Goal: Transaction & Acquisition: Subscribe to service/newsletter

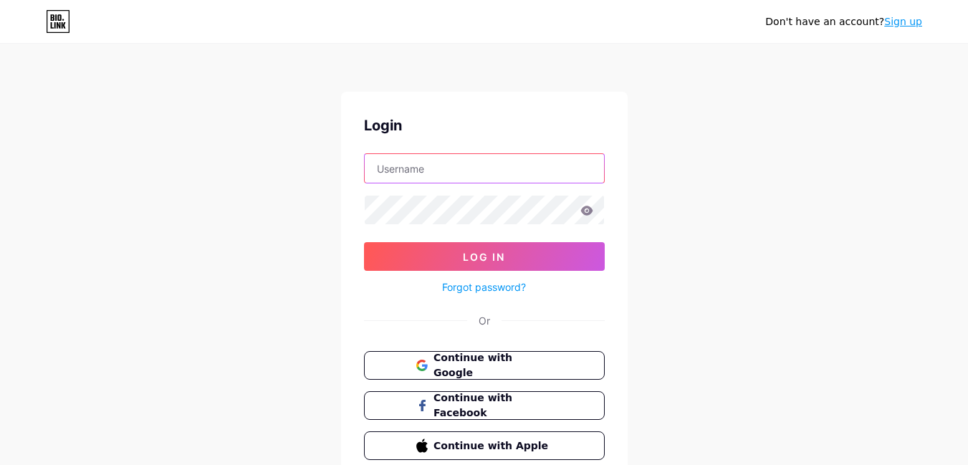
click at [438, 166] on input "text" at bounding box center [484, 168] width 239 height 29
type input "[EMAIL_ADDRESS][DOMAIN_NAME]"
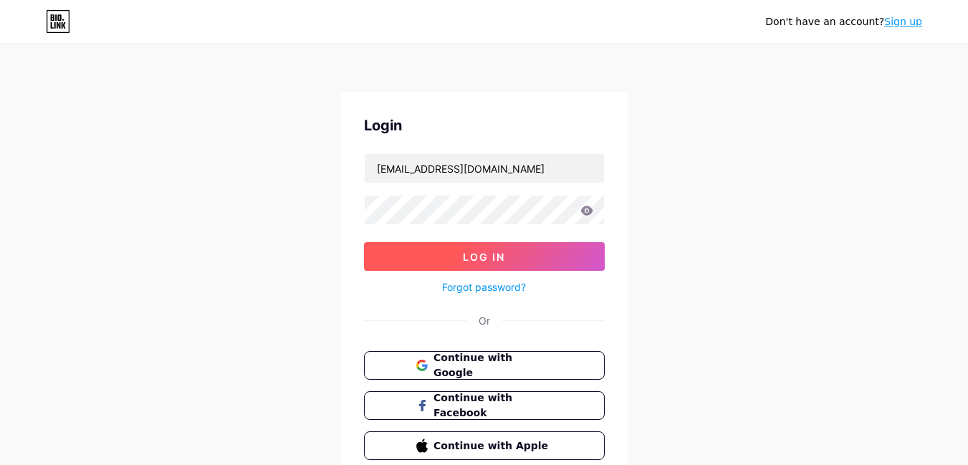
click at [445, 248] on button "Log In" at bounding box center [484, 256] width 241 height 29
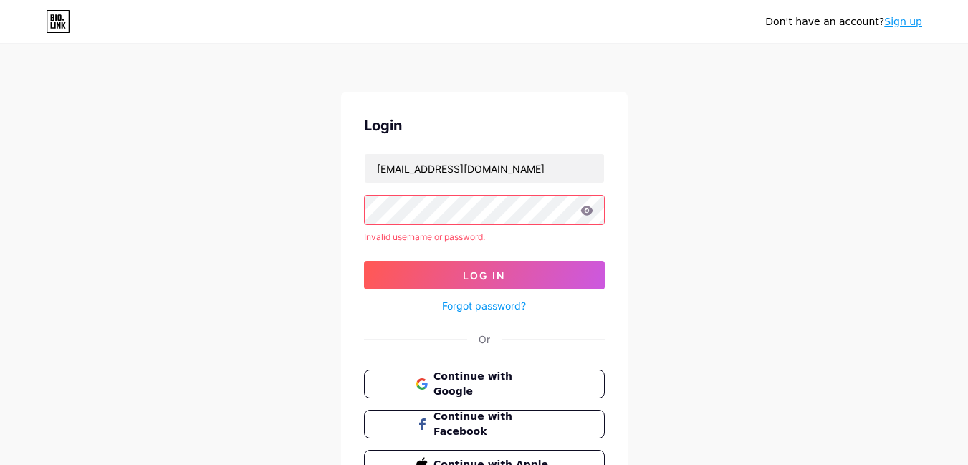
click at [910, 23] on link "Sign up" at bounding box center [904, 21] width 38 height 11
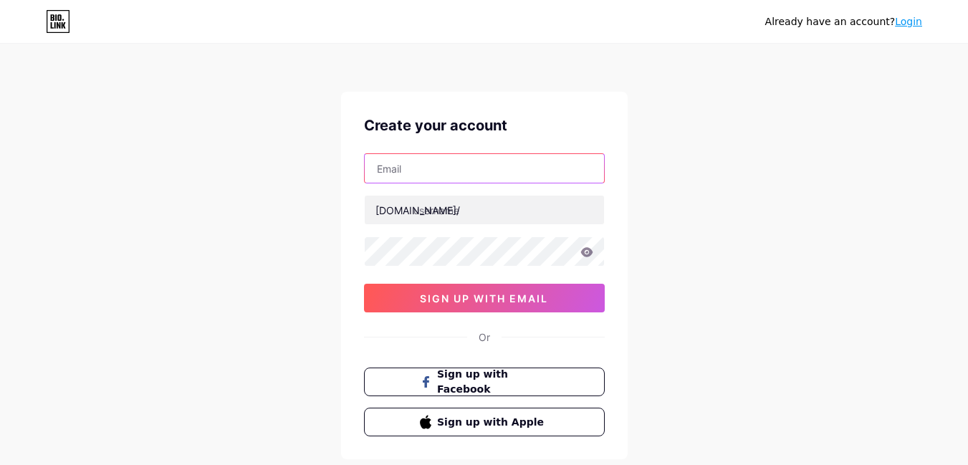
click at [401, 174] on input "text" at bounding box center [484, 168] width 239 height 29
type input "[EMAIL_ADDRESS][DOMAIN_NAME]"
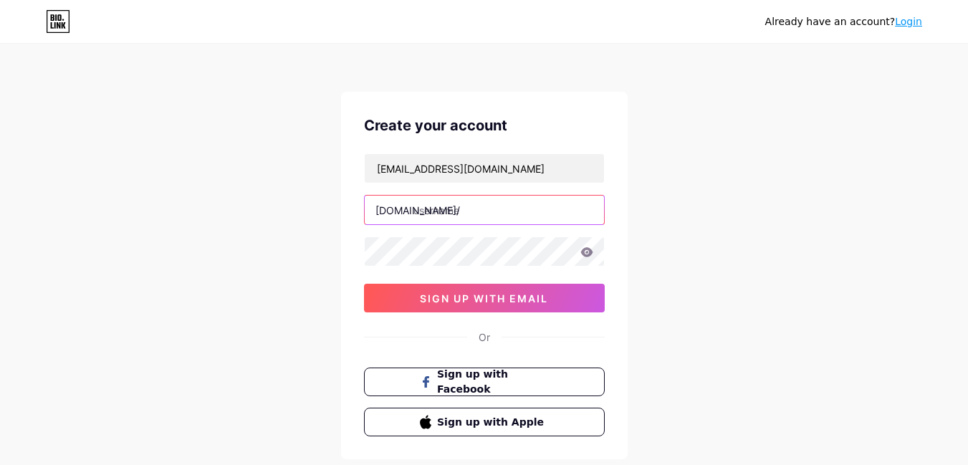
click at [454, 205] on input "text" at bounding box center [484, 210] width 239 height 29
paste input "esqube"
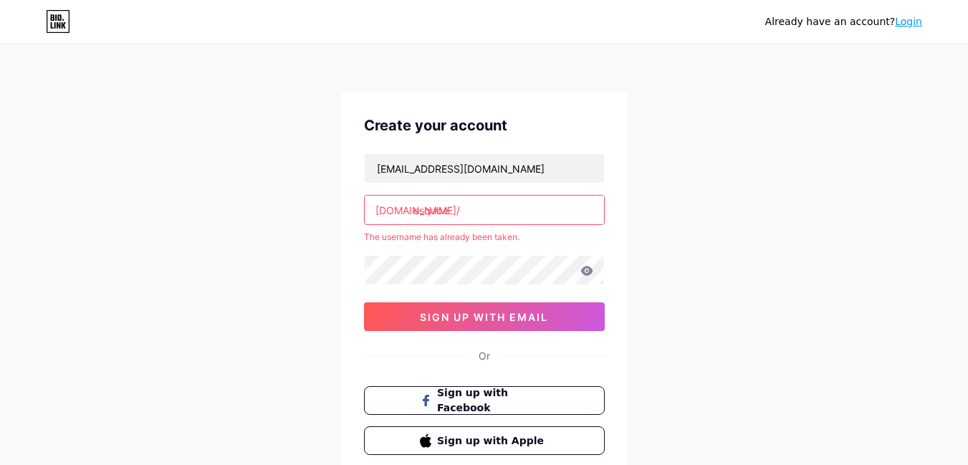
click at [655, 259] on div "Already have an account? Login Create your account esqubeindustriesllc8@gmail.c…" at bounding box center [484, 283] width 968 height 567
click at [486, 209] on input "esqube" at bounding box center [484, 210] width 239 height 29
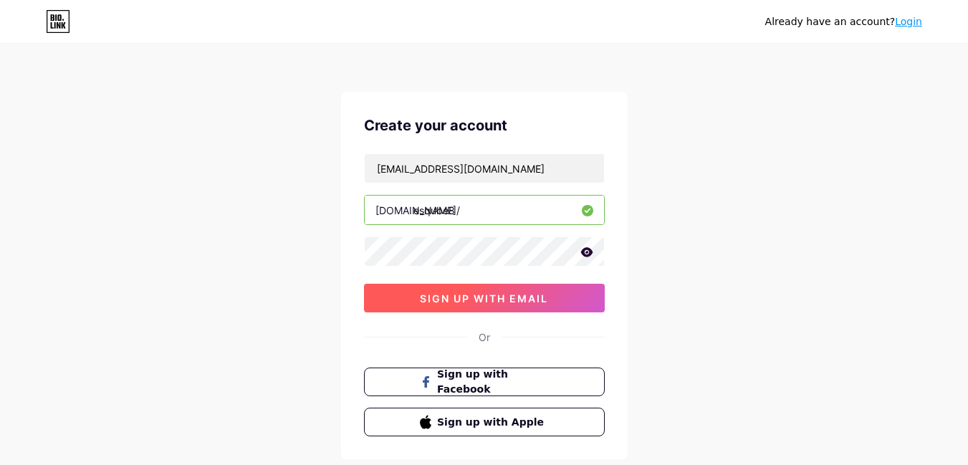
type input "esqube8"
click at [498, 299] on span "sign up with email" at bounding box center [484, 298] width 128 height 12
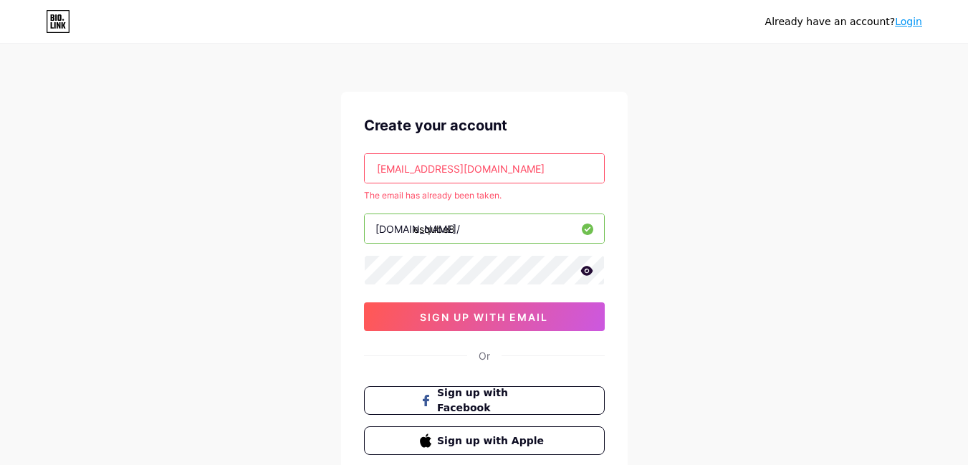
click at [909, 25] on link "Login" at bounding box center [908, 21] width 27 height 11
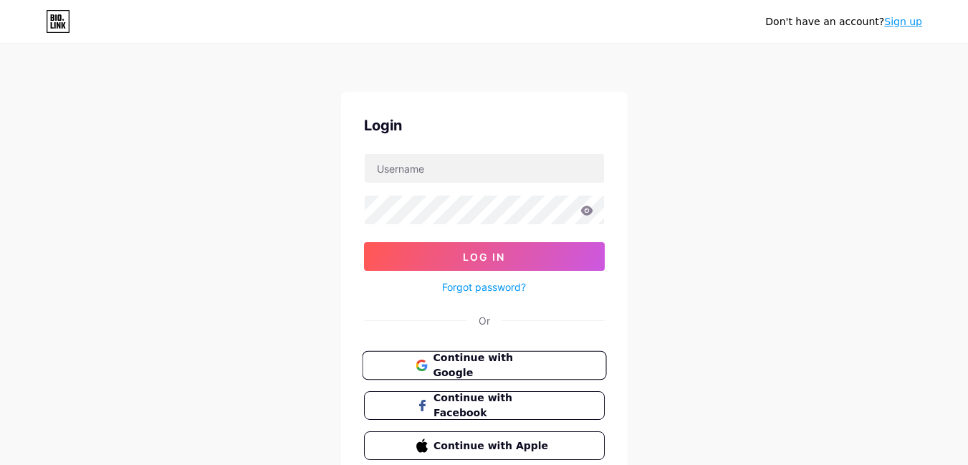
click at [487, 365] on span "Continue with Google" at bounding box center [493, 366] width 120 height 31
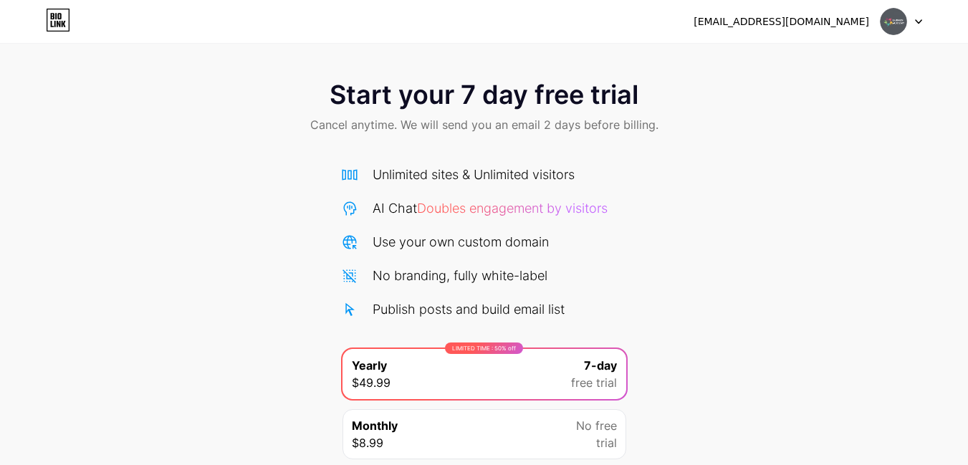
click at [920, 22] on icon at bounding box center [919, 22] width 6 height 4
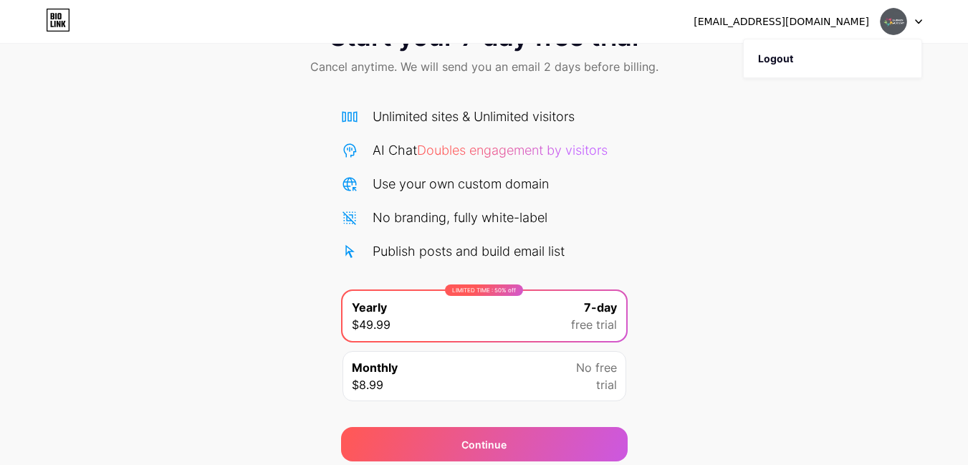
scroll to position [112, 0]
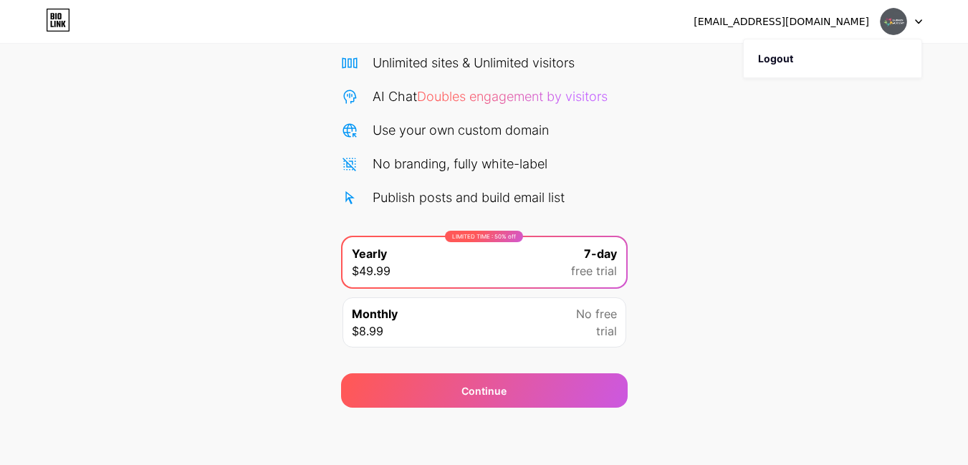
click at [696, 288] on div "Start your 7 day free trial Cancel anytime. We will send you an email 2 days be…" at bounding box center [484, 181] width 968 height 454
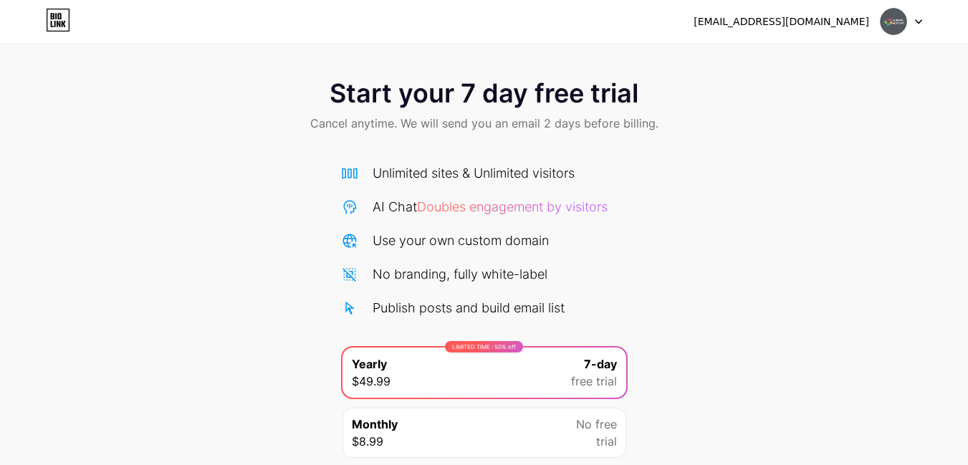
scroll to position [0, 0]
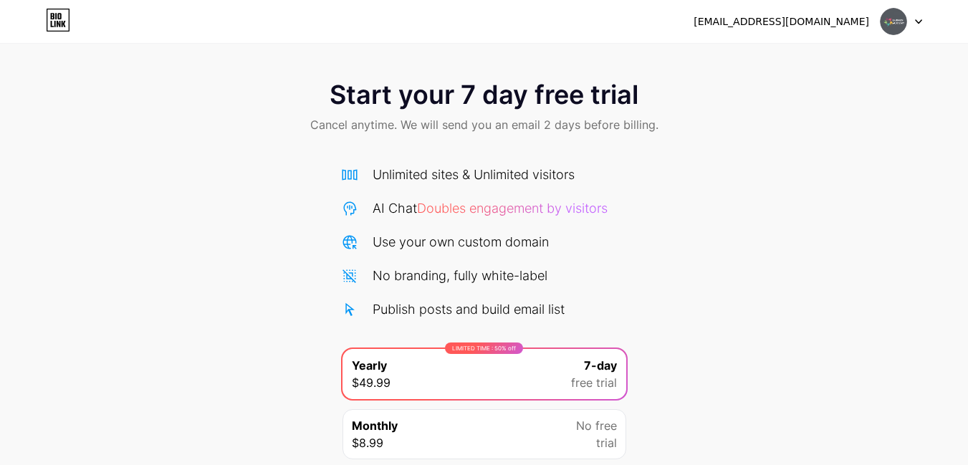
click at [65, 18] on icon at bounding box center [58, 20] width 24 height 23
click at [912, 21] on div at bounding box center [902, 22] width 42 height 26
click at [890, 22] on img at bounding box center [893, 21] width 27 height 27
click at [749, 188] on div "Start your 7 day free trial Cancel anytime. We will send you an email 2 days be…" at bounding box center [484, 293] width 968 height 454
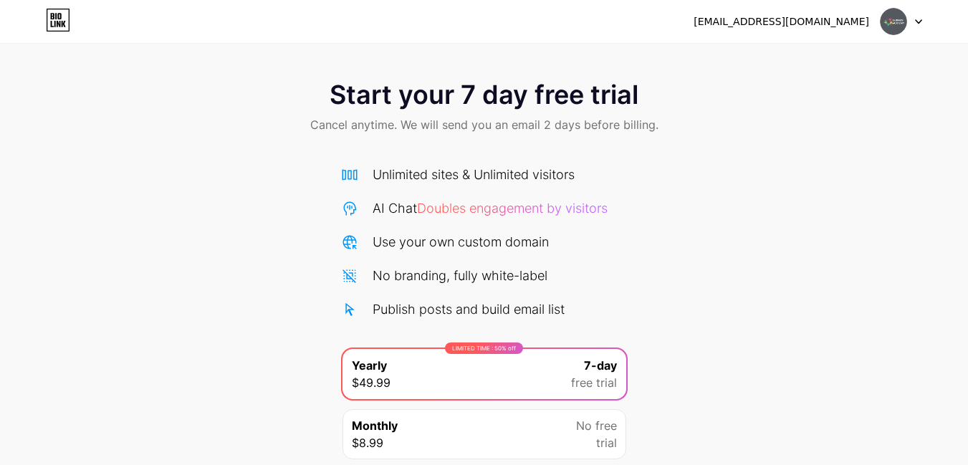
click at [864, 25] on div "[EMAIL_ADDRESS][DOMAIN_NAME]" at bounding box center [782, 21] width 176 height 15
click at [826, 27] on div "[EMAIL_ADDRESS][DOMAIN_NAME]" at bounding box center [782, 21] width 176 height 15
click at [825, 25] on div "[EMAIL_ADDRESS][DOMAIN_NAME]" at bounding box center [782, 21] width 176 height 15
click at [809, 20] on div "[EMAIL_ADDRESS][DOMAIN_NAME]" at bounding box center [782, 21] width 176 height 15
click at [917, 152] on div "Start your 7 day free trial Cancel anytime. We will send you an email 2 days be…" at bounding box center [484, 293] width 968 height 454
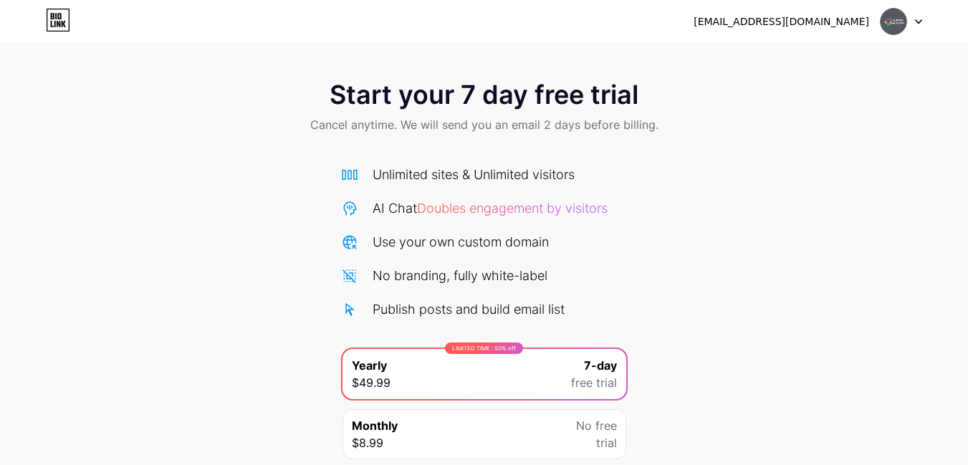
click at [903, 27] on img at bounding box center [893, 21] width 27 height 27
click at [783, 57] on li "Logout" at bounding box center [833, 58] width 178 height 39
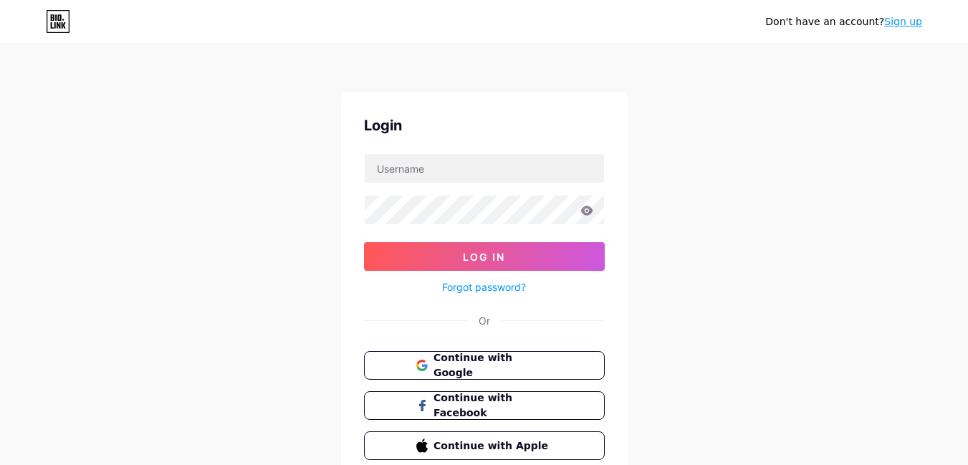
click at [907, 23] on link "Sign up" at bounding box center [904, 21] width 38 height 11
click at [449, 361] on span "Continue with Google" at bounding box center [493, 366] width 120 height 31
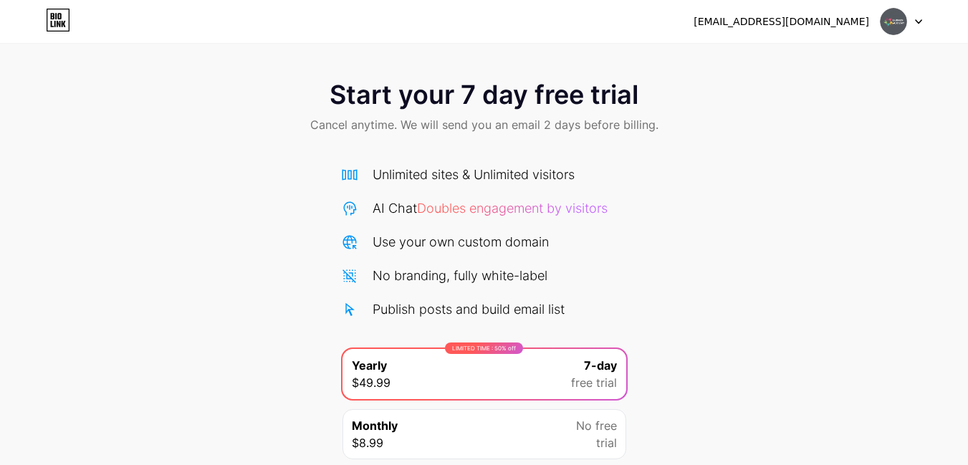
click at [911, 23] on div at bounding box center [902, 22] width 42 height 26
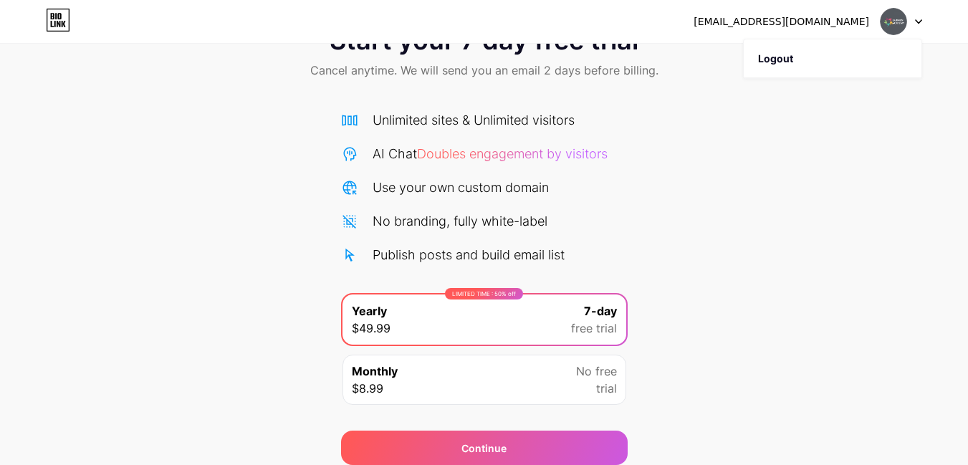
scroll to position [112, 0]
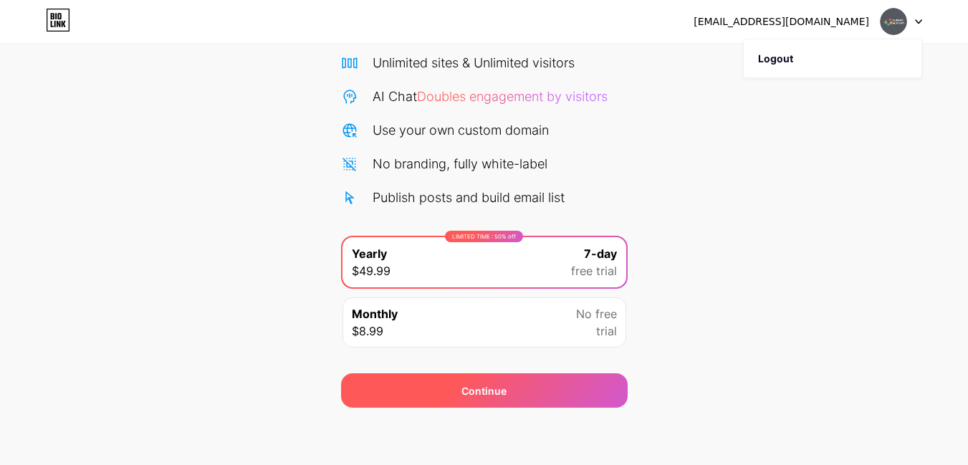
click at [496, 390] on span "Continue" at bounding box center [484, 390] width 45 height 15
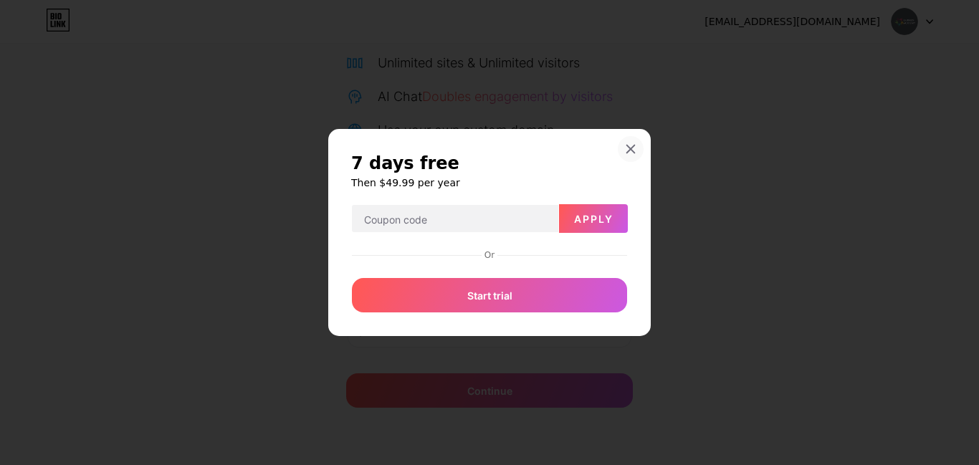
click at [634, 151] on div "7 days free Then $49.99 per year Apply Or Start trial" at bounding box center [489, 232] width 323 height 207
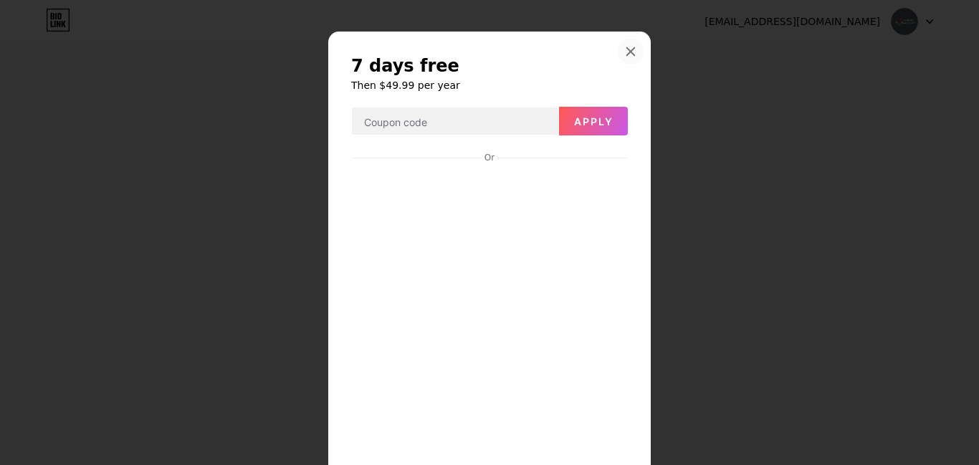
click at [625, 50] on icon at bounding box center [630, 51] width 11 height 11
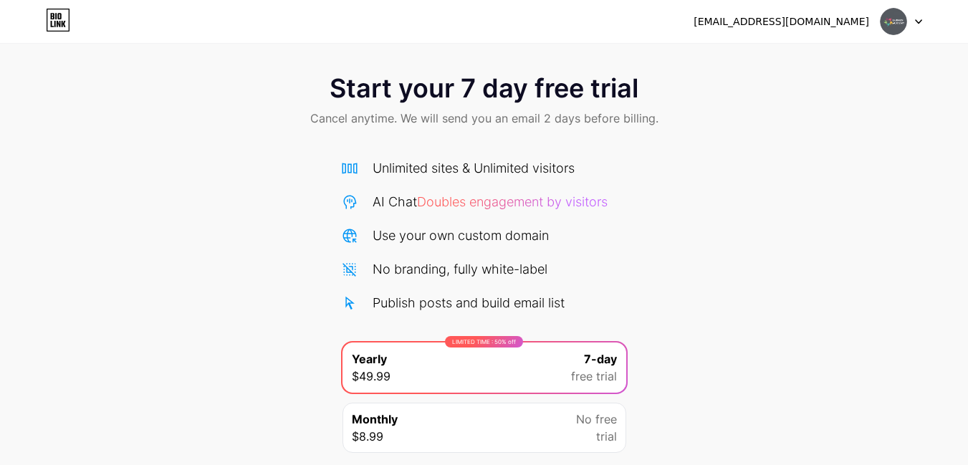
scroll to position [0, 0]
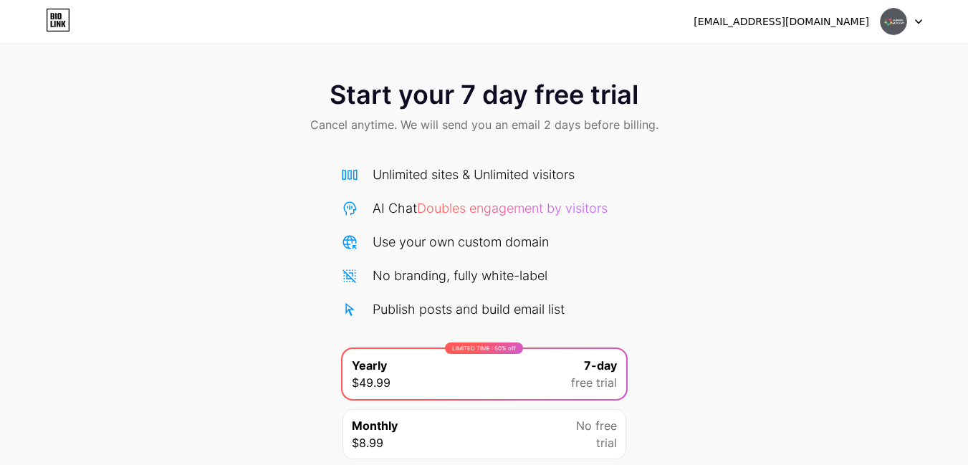
click at [915, 29] on div at bounding box center [902, 22] width 42 height 26
click at [826, 47] on li "Logout" at bounding box center [833, 58] width 178 height 39
